Goal: Check status: Check status

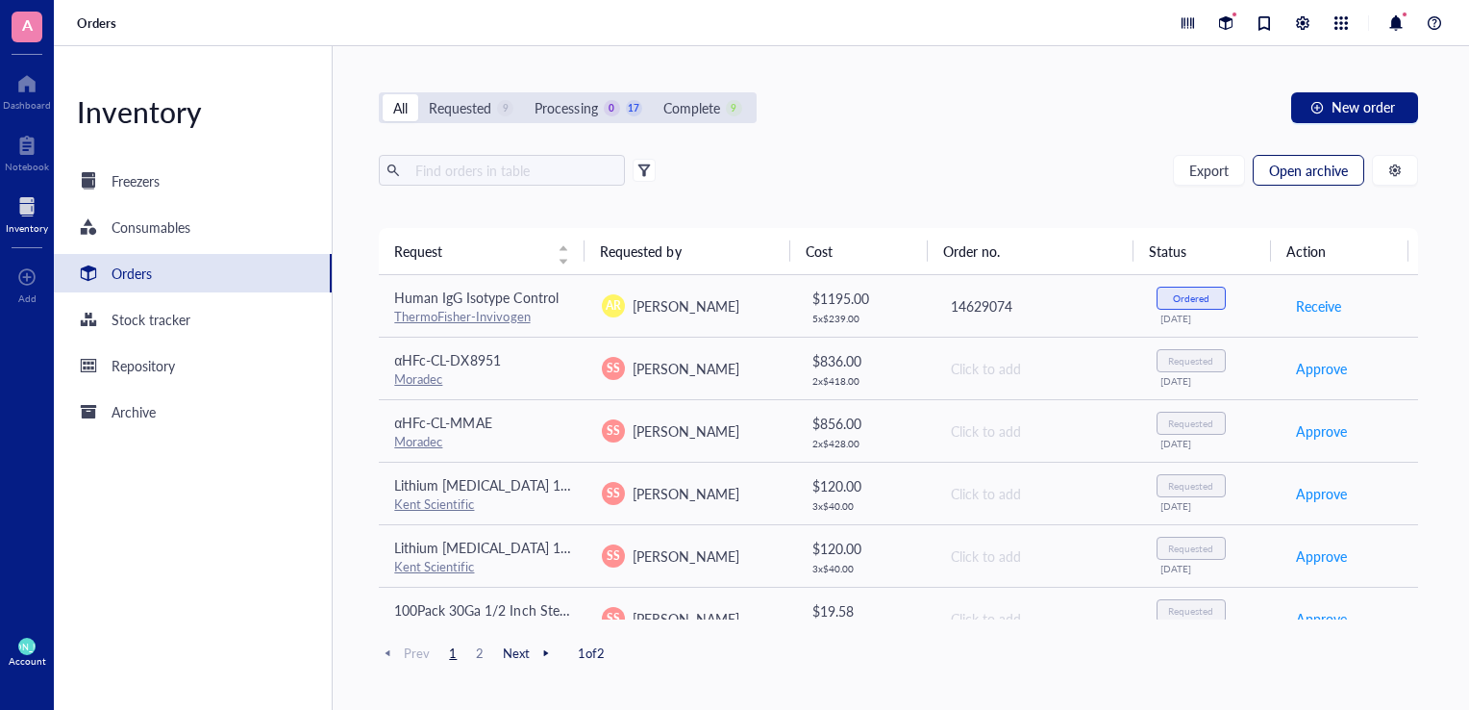
click at [1315, 167] on span "Open archive" at bounding box center [1308, 170] width 79 height 15
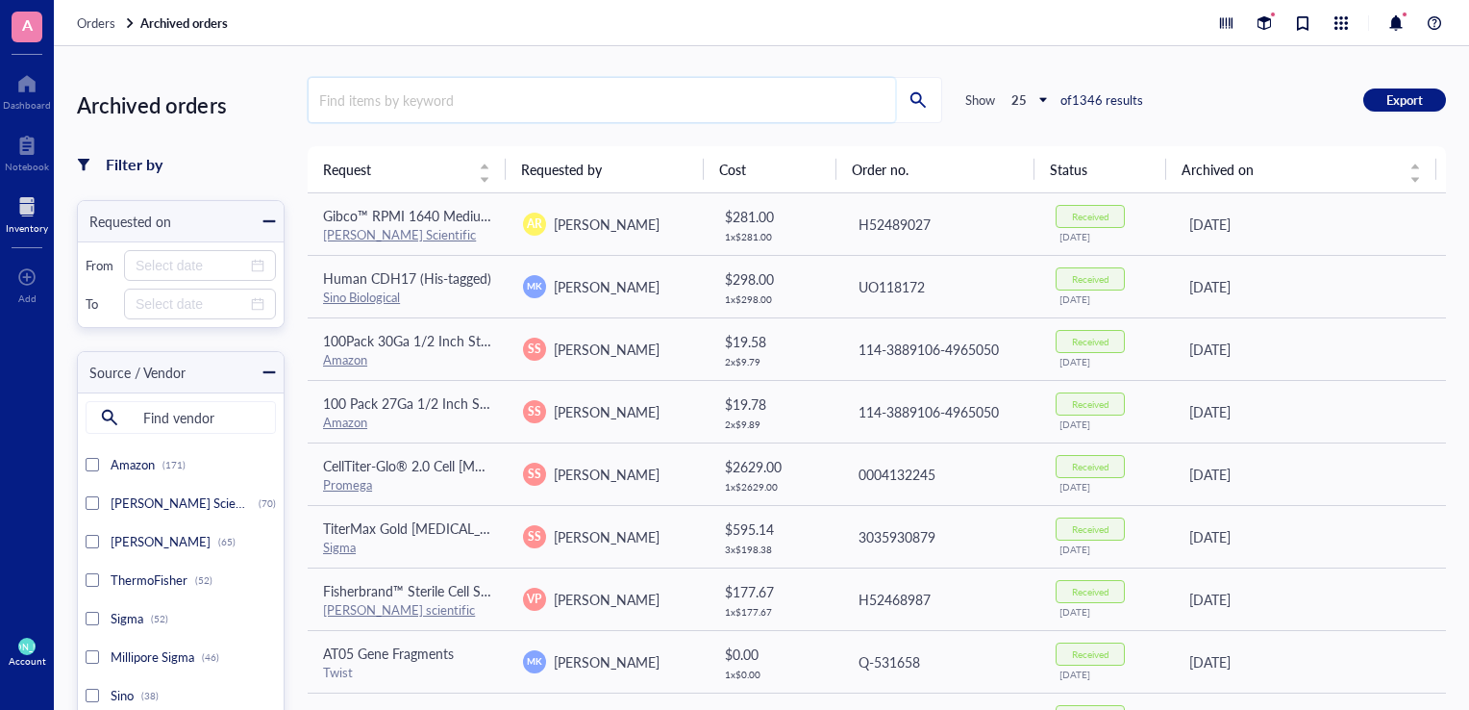
click at [545, 96] on input "search" at bounding box center [602, 100] width 587 height 44
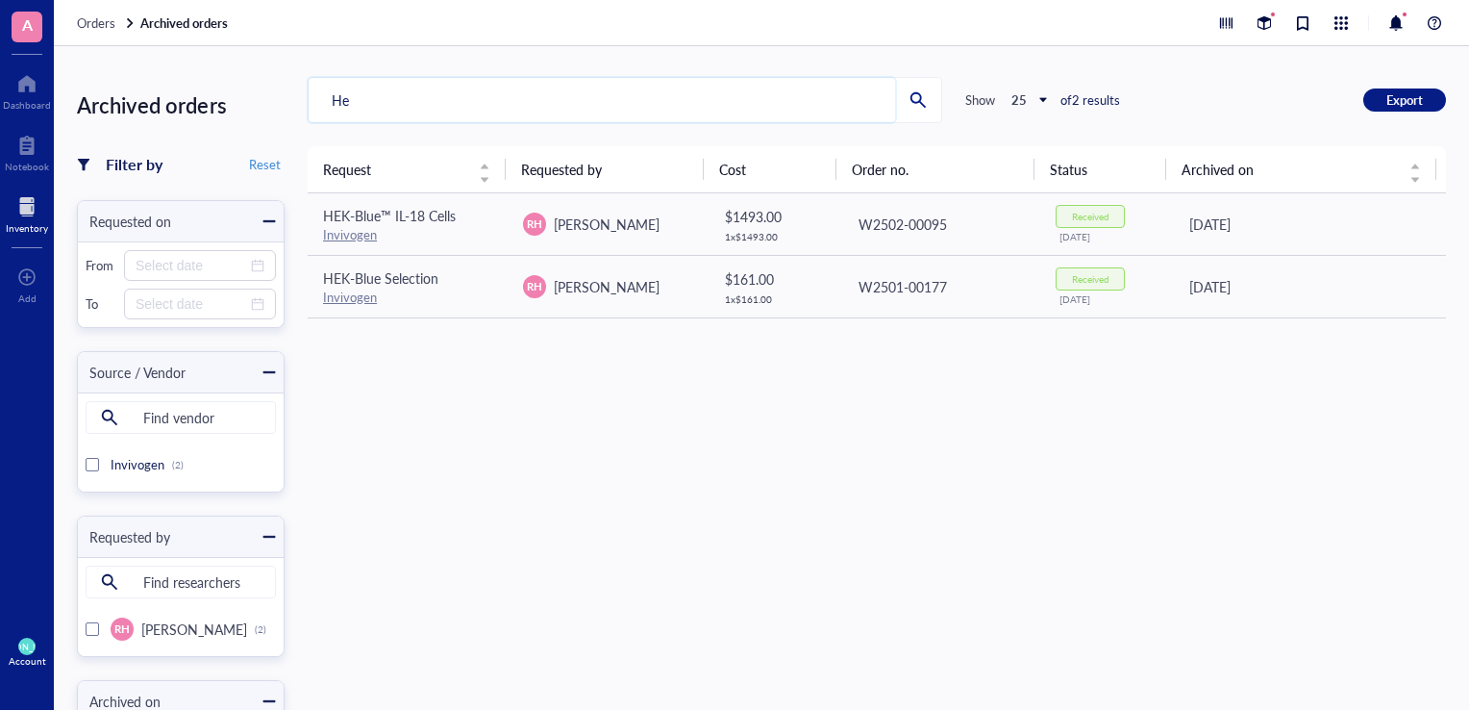
type input "H"
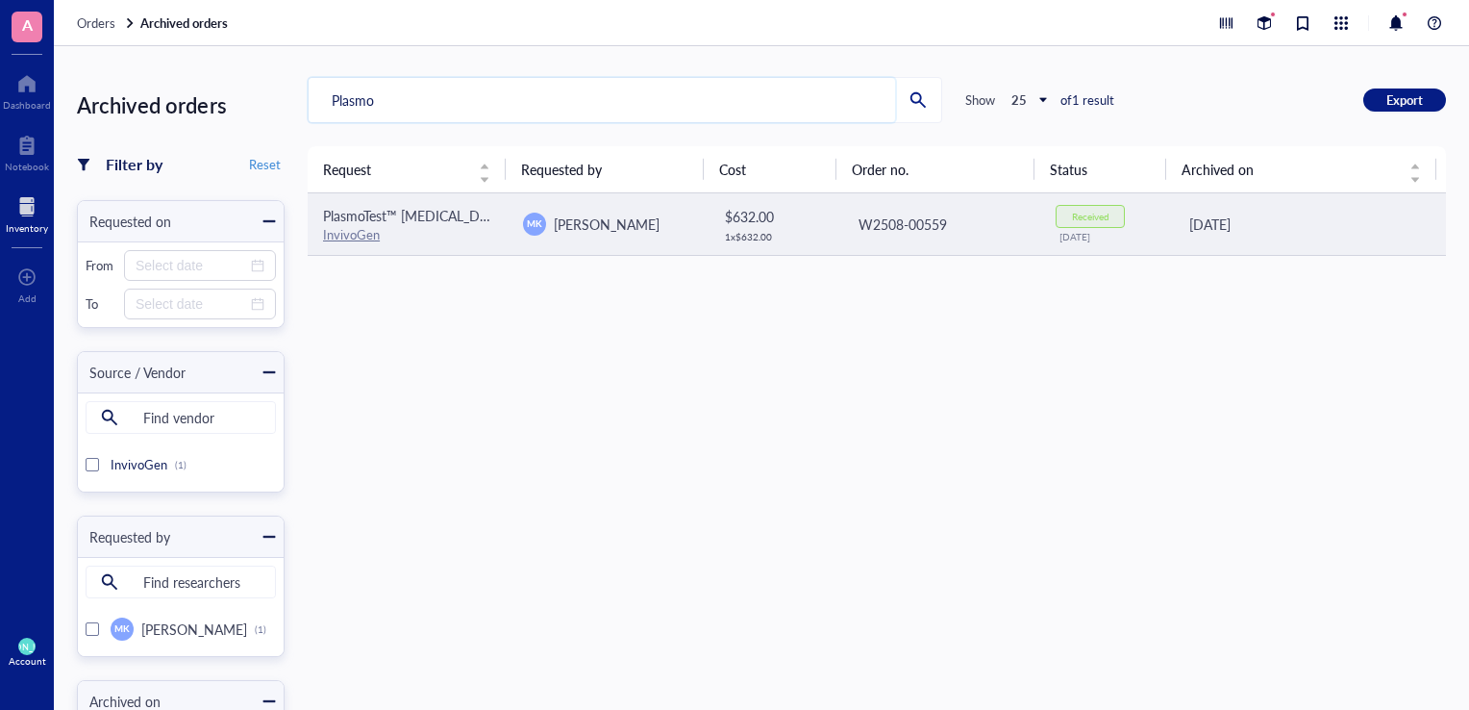
type input "Plasmo"
click at [413, 233] on div "InvivoGen" at bounding box center [407, 234] width 169 height 17
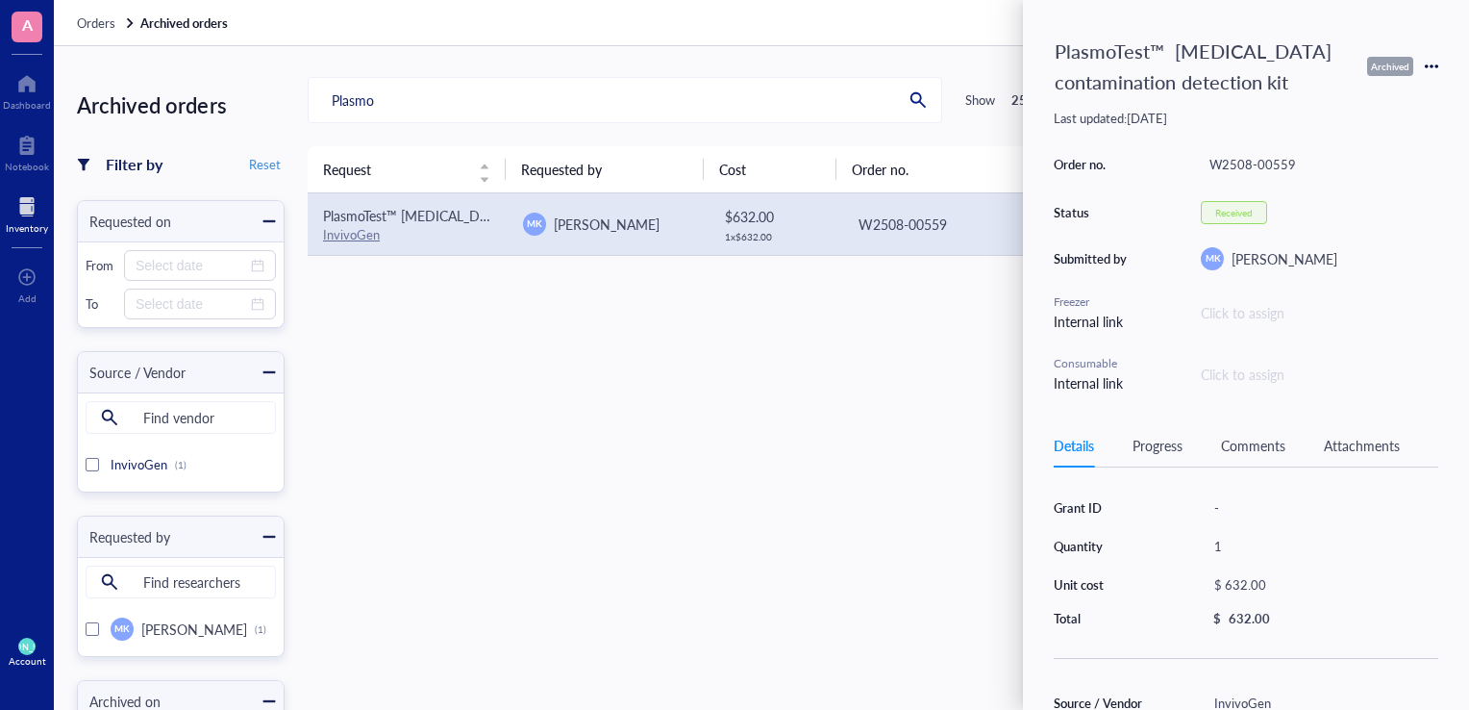
click at [735, 490] on div "Request Requested by Cost Order no. Status Archived on PlasmoTest™ [MEDICAL_DAT…" at bounding box center [877, 523] width 1138 height 755
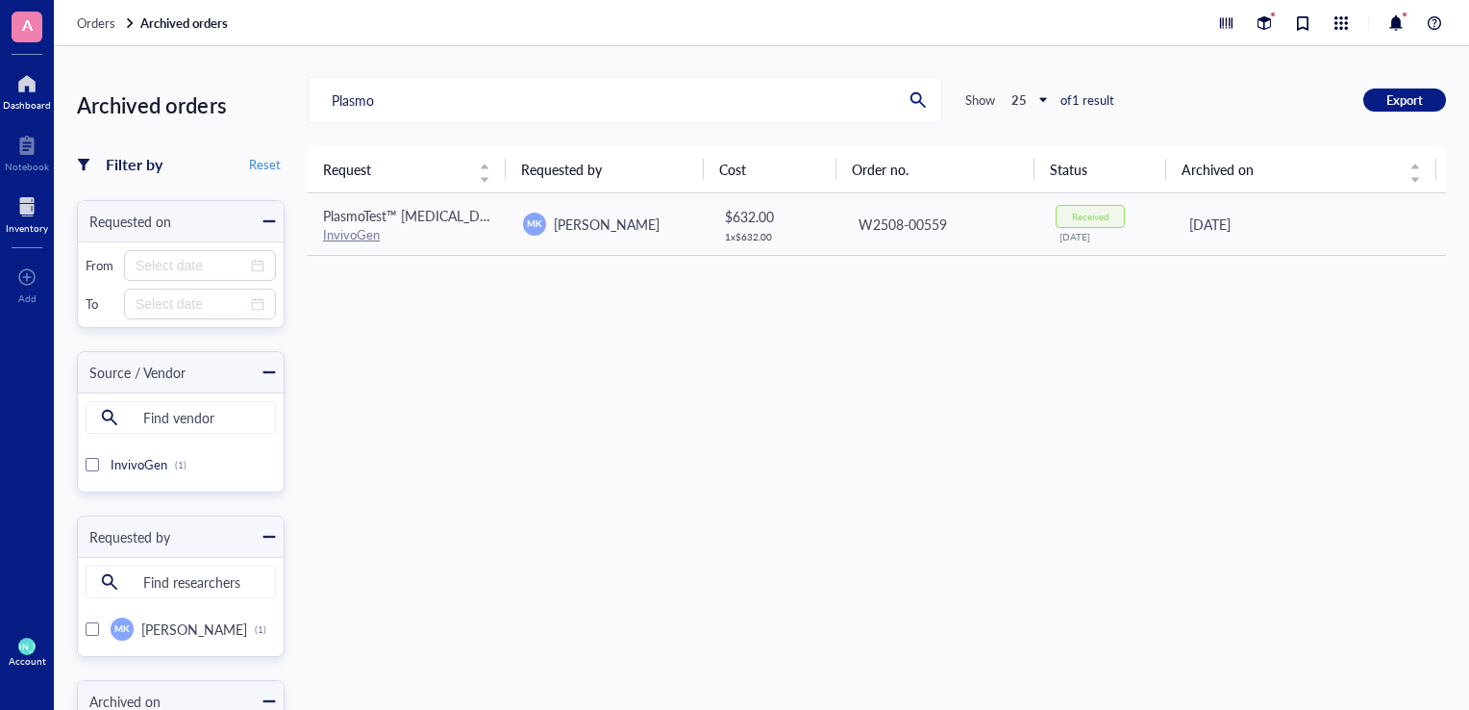
click at [31, 103] on div "Dashboard" at bounding box center [27, 105] width 48 height 12
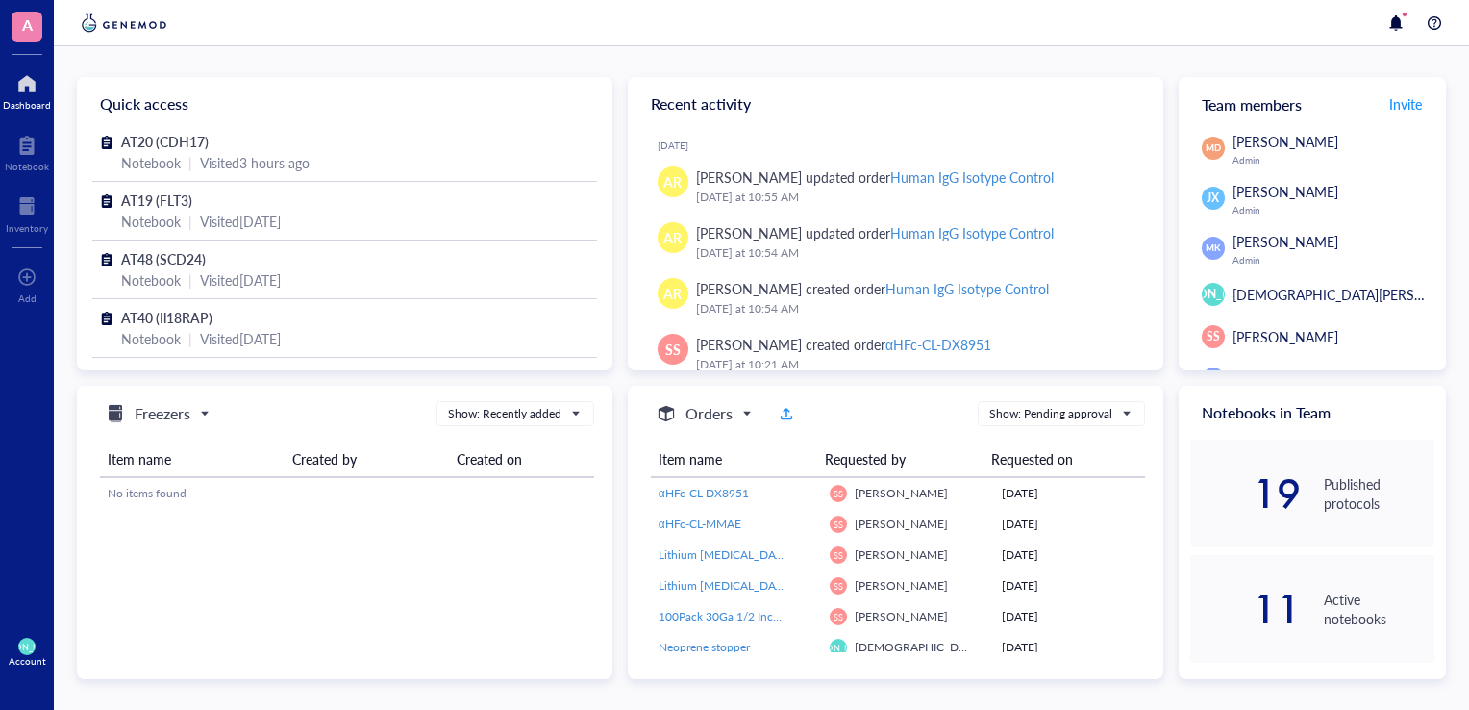
click at [981, 42] on div at bounding box center [761, 23] width 1415 height 46
